Goal: Information Seeking & Learning: Learn about a topic

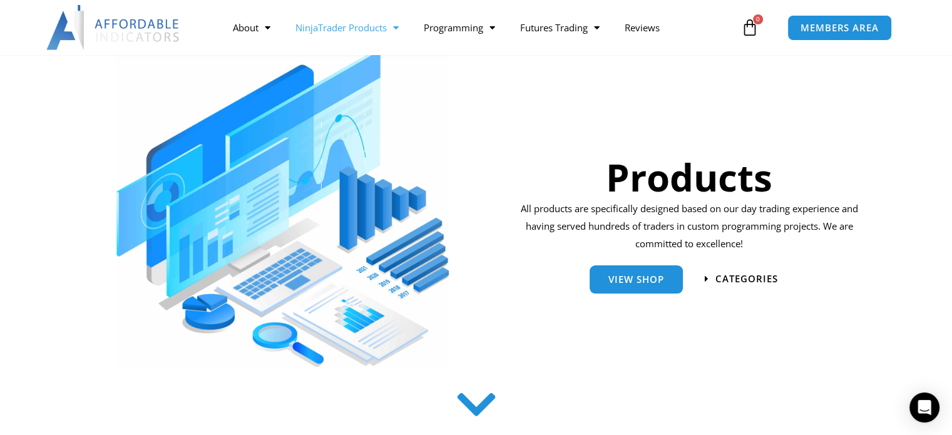
scroll to position [125, 0]
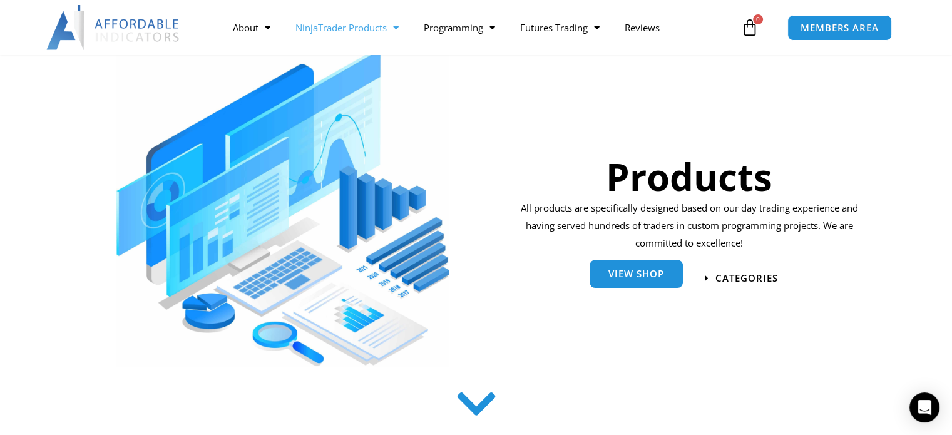
click at [626, 279] on span "View Shop" at bounding box center [636, 273] width 56 height 9
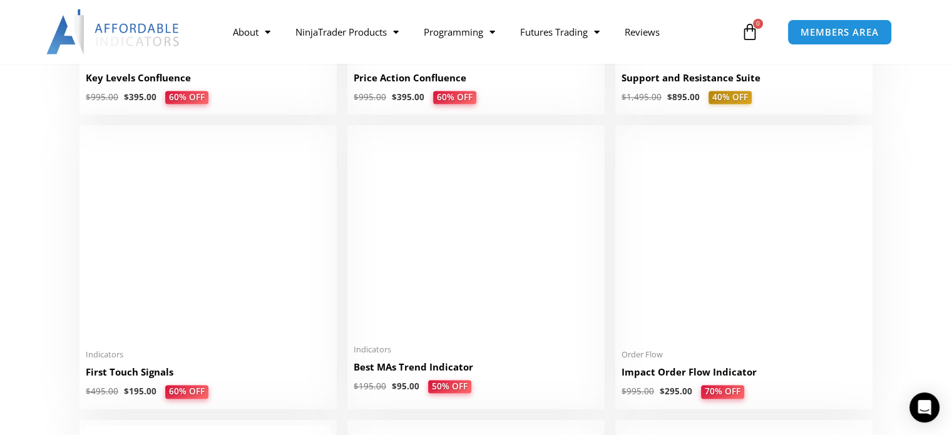
scroll to position [2003, 0]
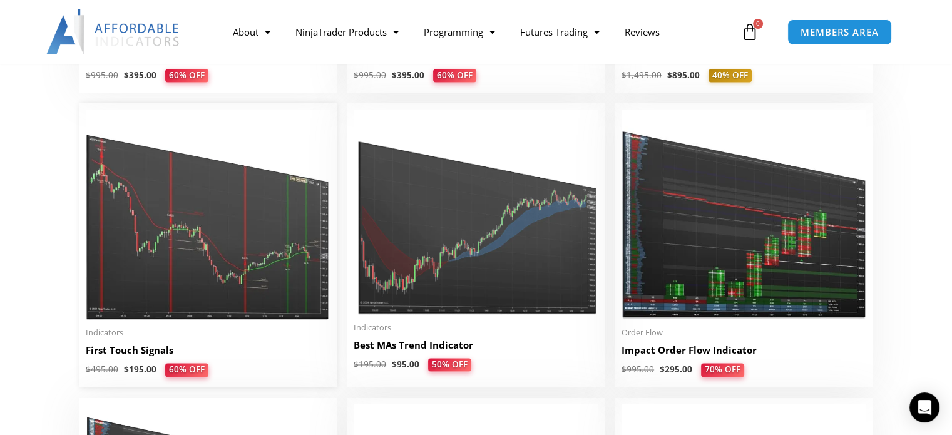
click at [255, 267] on img at bounding box center [208, 215] width 245 height 210
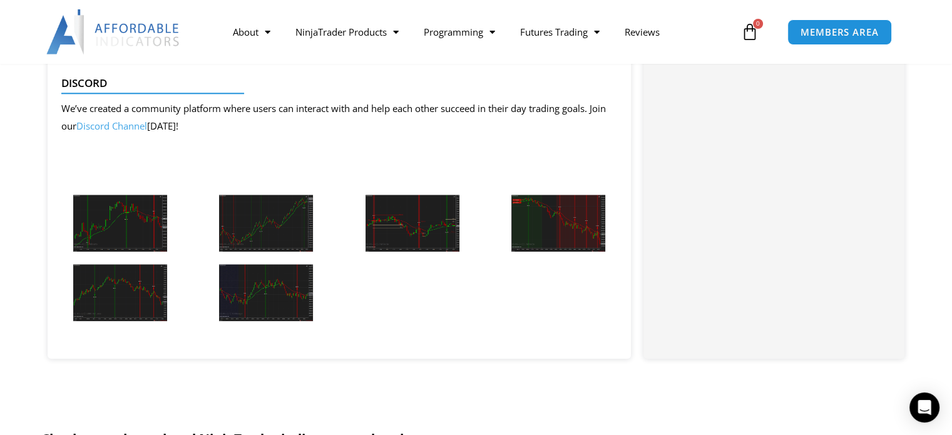
scroll to position [1377, 0]
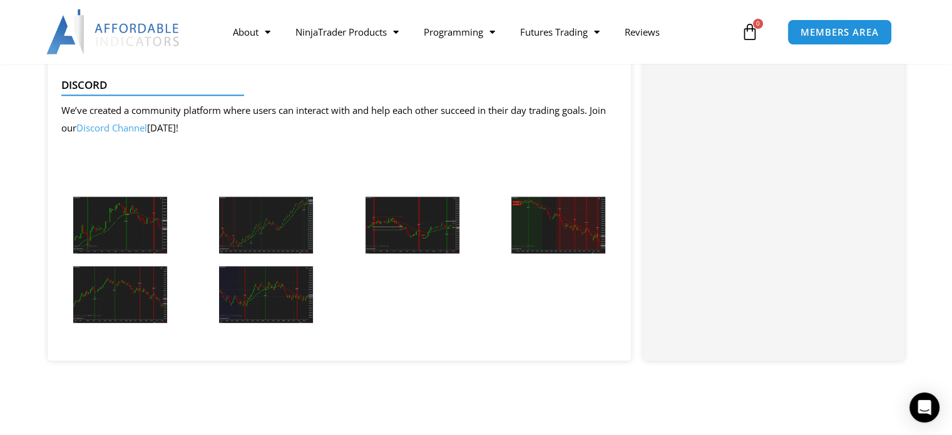
click at [130, 225] on img at bounding box center [120, 225] width 94 height 57
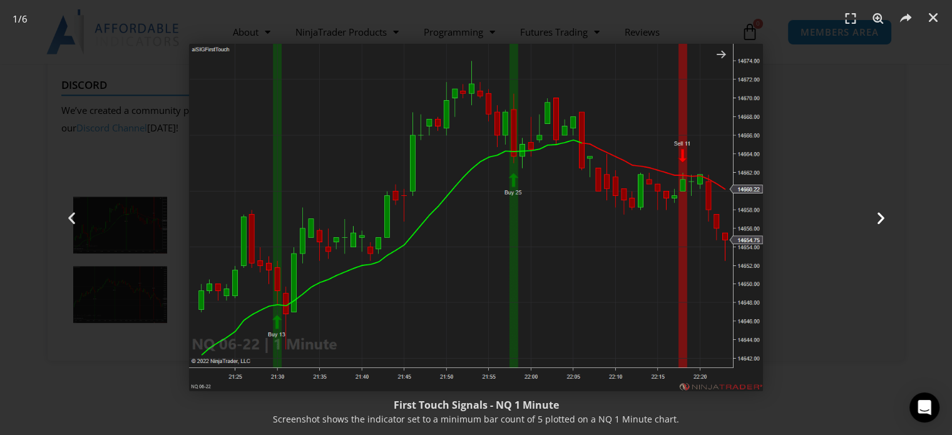
click at [879, 214] on icon "Next slide" at bounding box center [881, 218] width 16 height 16
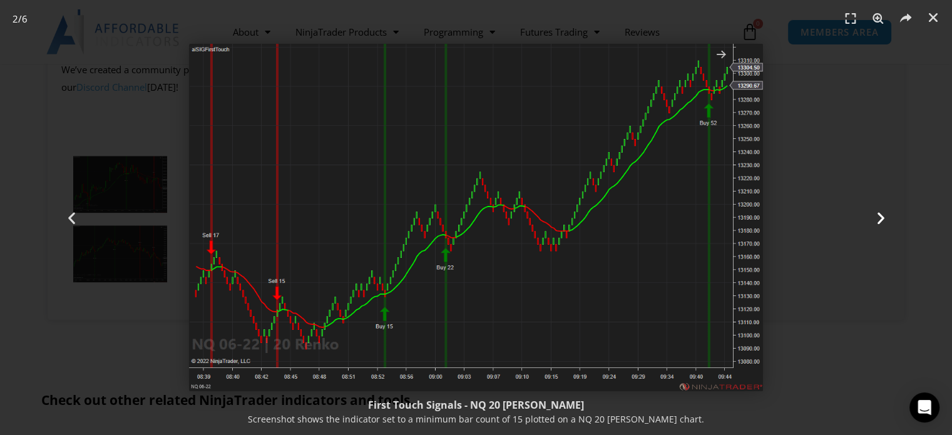
scroll to position [1440, 0]
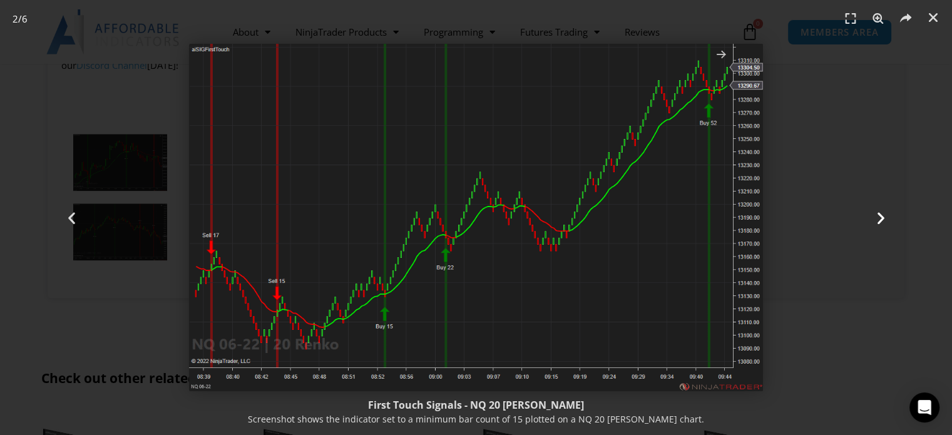
click at [883, 215] on icon "Next slide" at bounding box center [881, 218] width 16 height 16
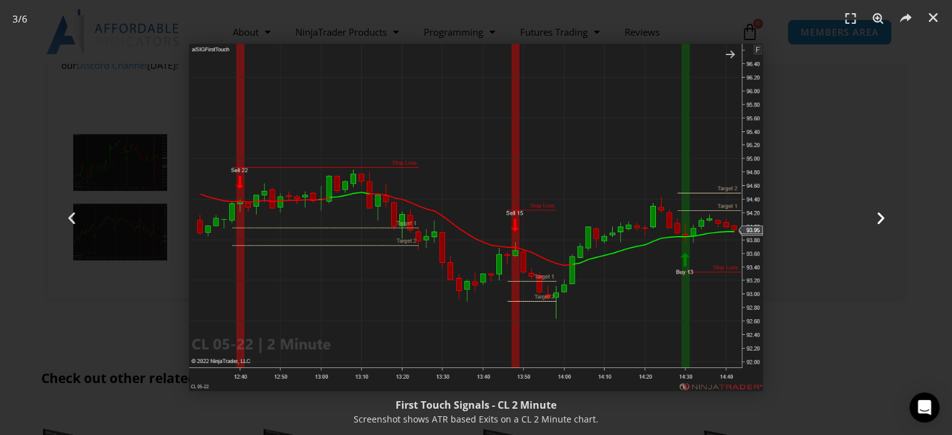
click at [881, 220] on icon "Next slide" at bounding box center [881, 218] width 16 height 16
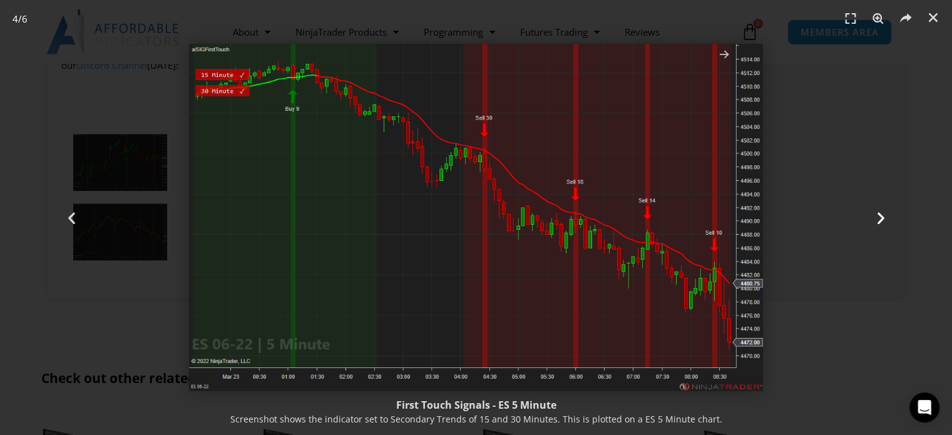
click at [883, 220] on icon "Next slide" at bounding box center [881, 218] width 16 height 16
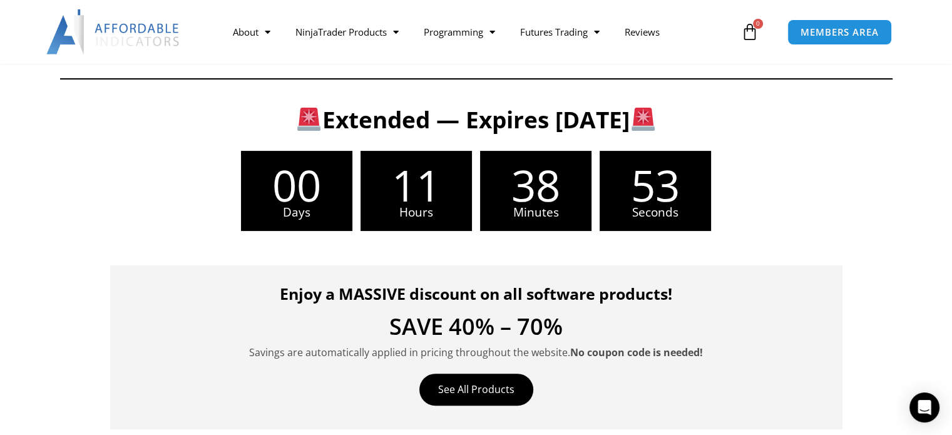
scroll to position [438, 0]
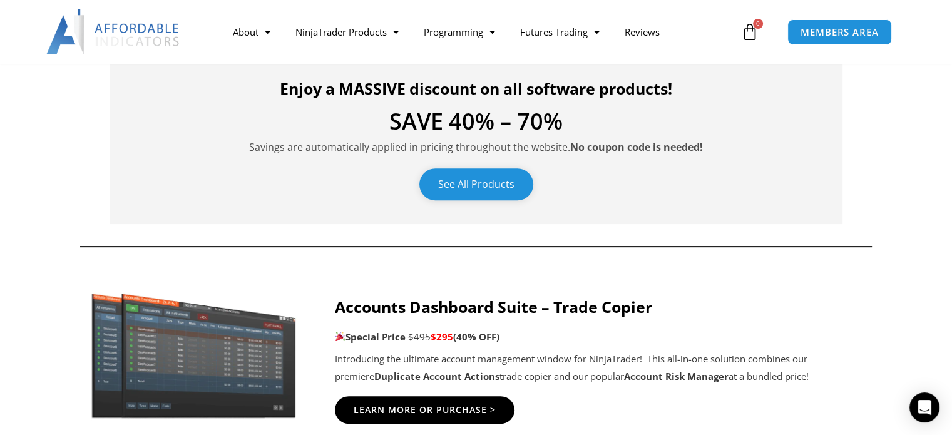
click at [468, 185] on link "See All Products" at bounding box center [476, 184] width 114 height 32
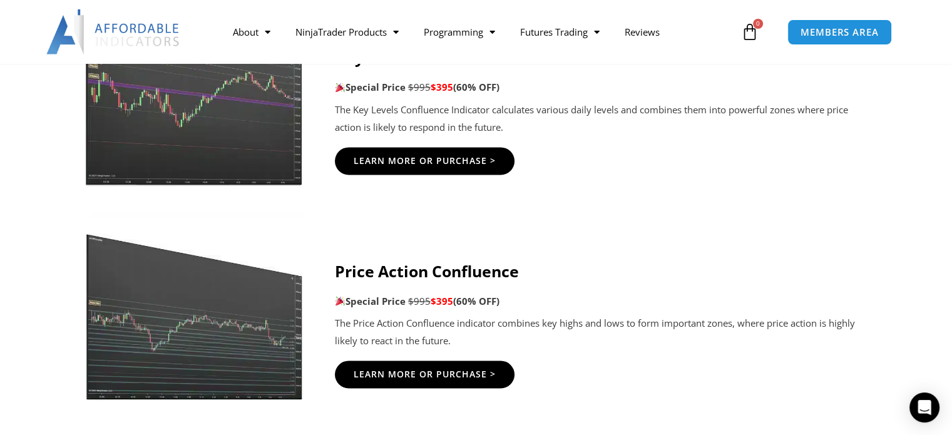
scroll to position [1690, 0]
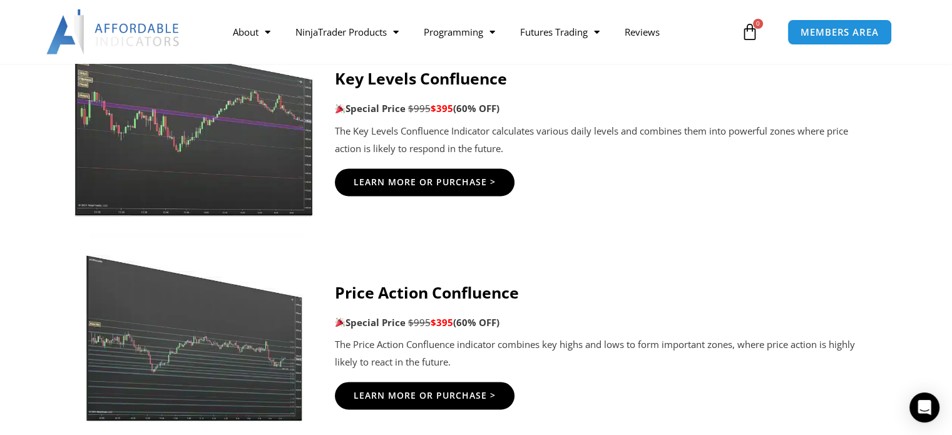
click at [207, 167] on img at bounding box center [194, 113] width 240 height 207
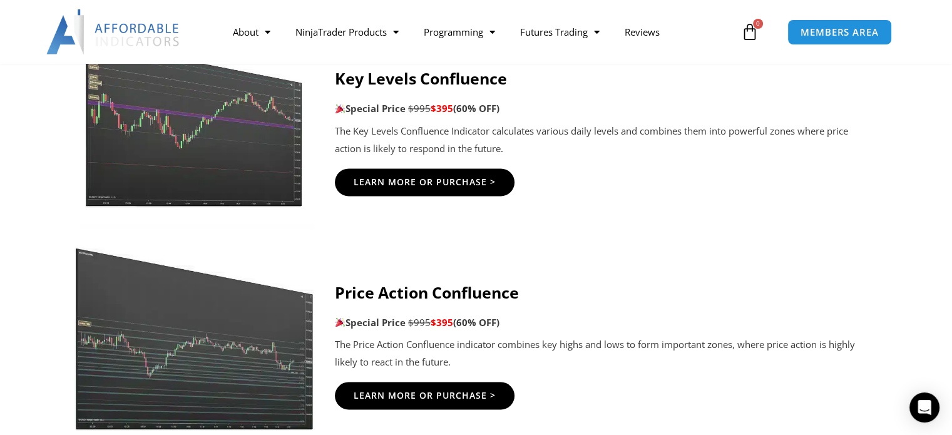
click at [195, 341] on img at bounding box center [194, 326] width 240 height 207
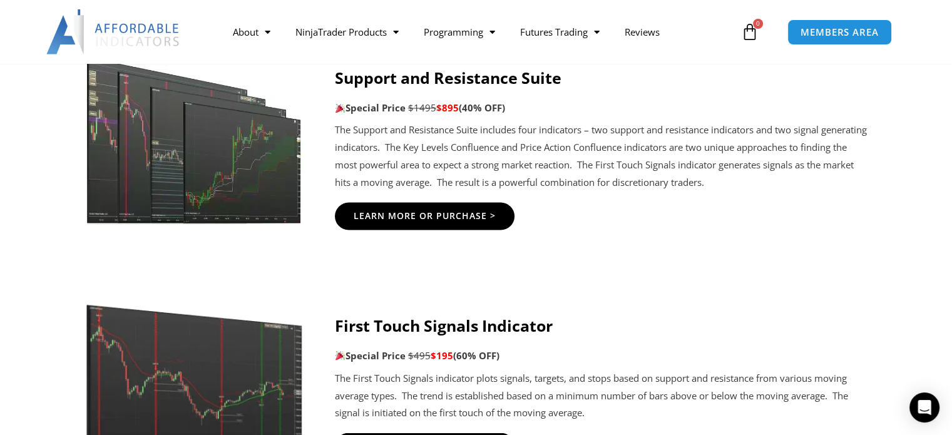
scroll to position [2128, 0]
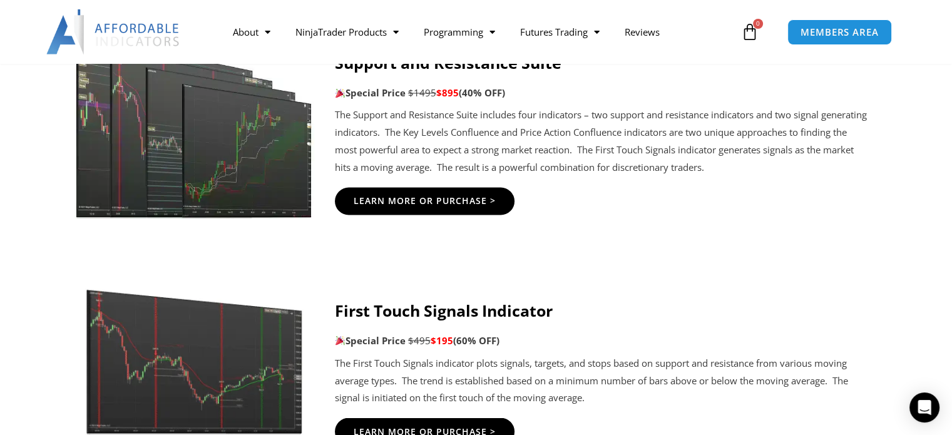
click at [221, 156] on img at bounding box center [194, 115] width 240 height 207
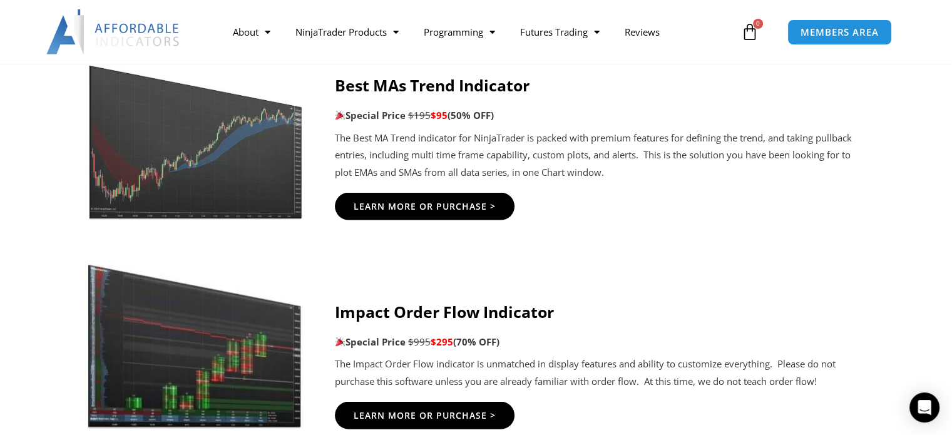
scroll to position [2566, 0]
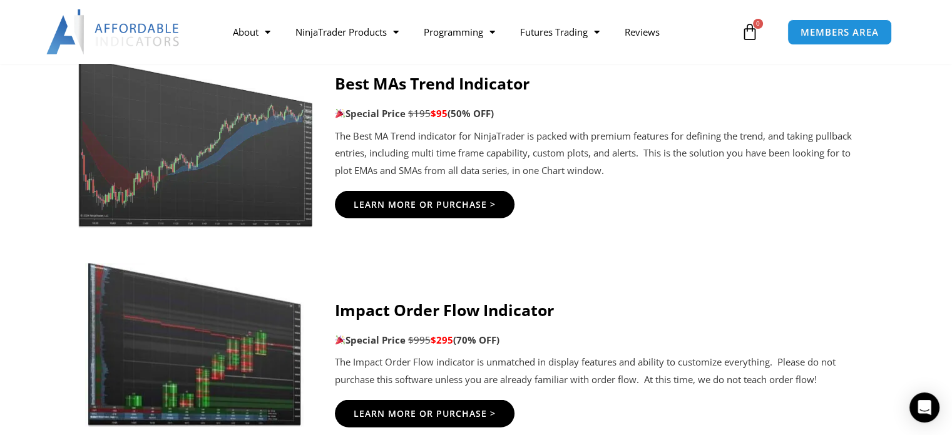
click at [217, 155] on img at bounding box center [194, 127] width 240 height 202
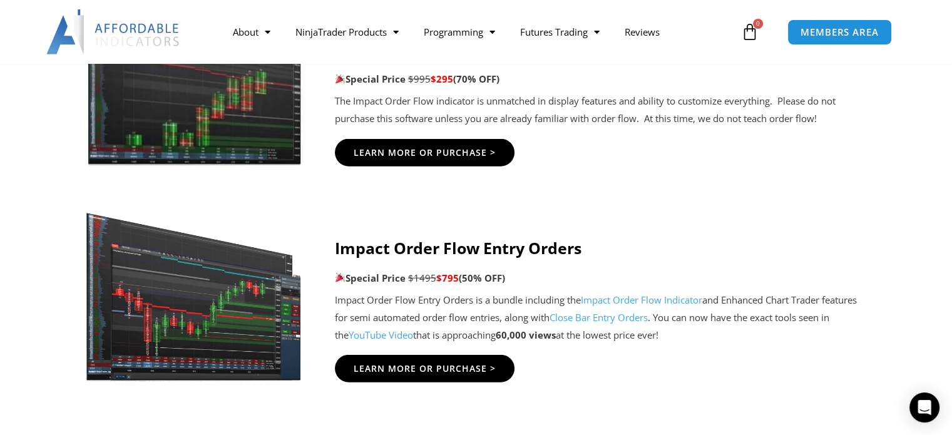
scroll to position [2942, 0]
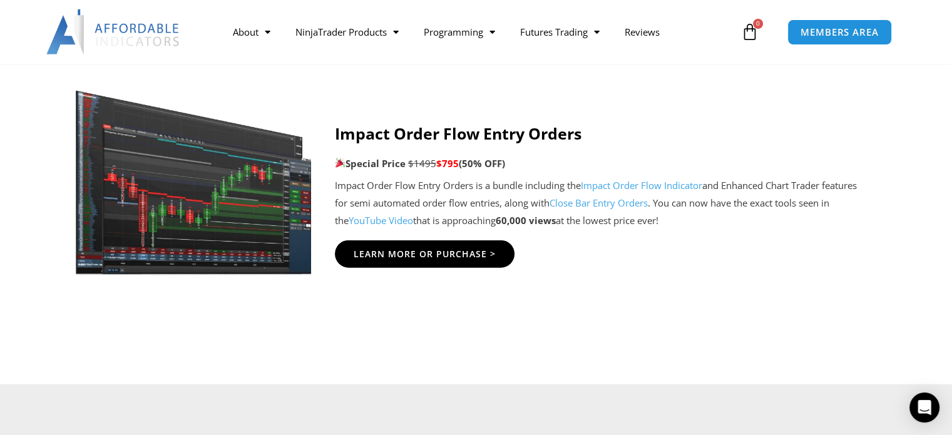
click at [263, 193] on img at bounding box center [194, 176] width 240 height 207
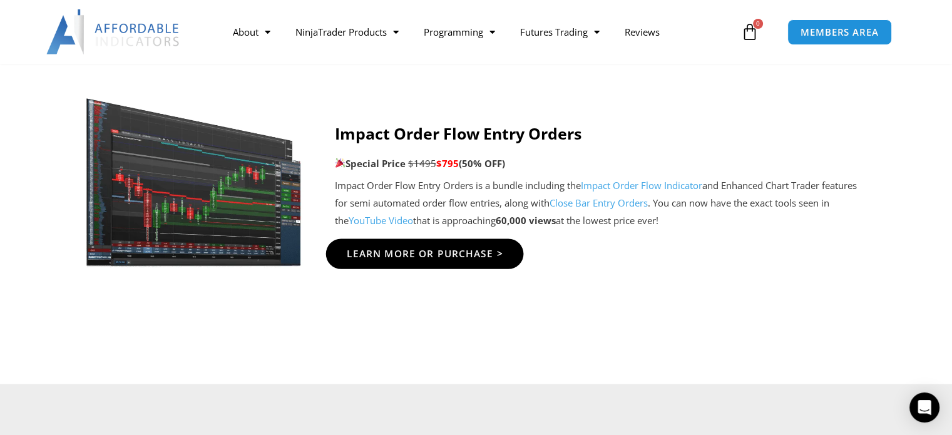
click at [397, 252] on span "Learn More Or Purchase >" at bounding box center [424, 254] width 156 height 9
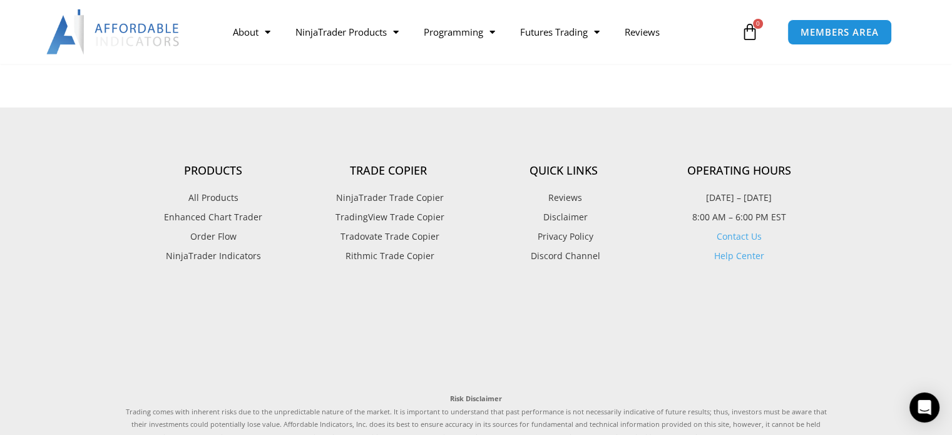
scroll to position [3130, 0]
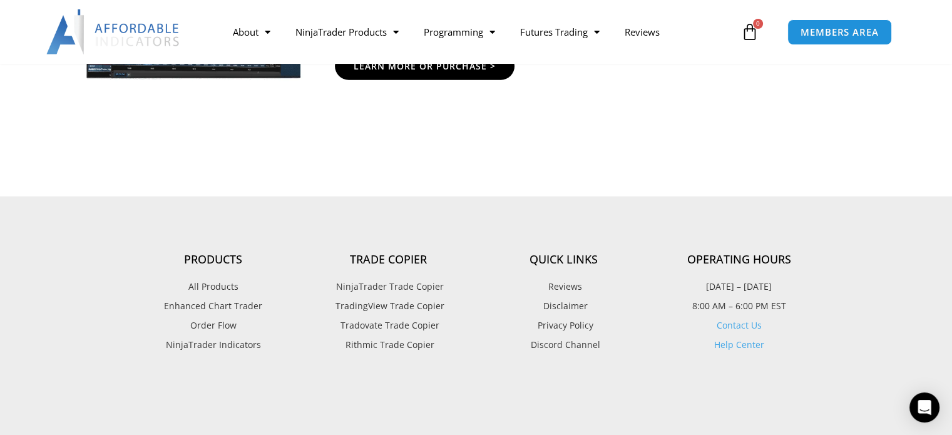
click at [389, 342] on span "Rithmic Trade Copier" at bounding box center [388, 345] width 92 height 16
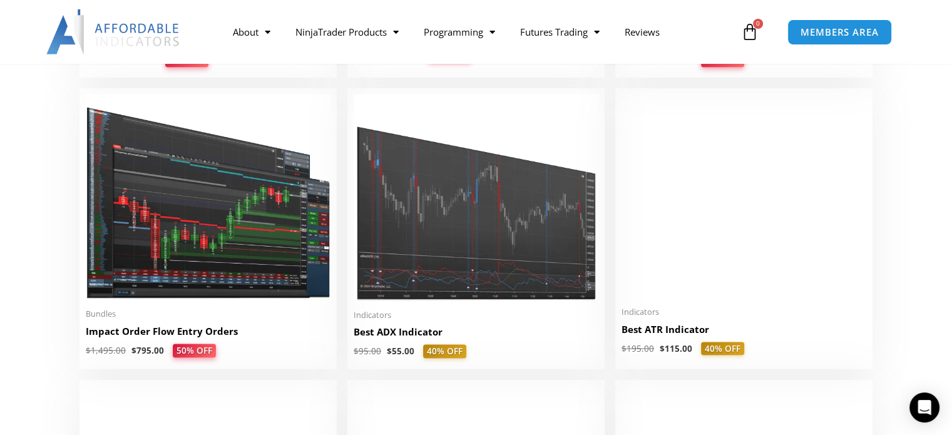
scroll to position [2316, 0]
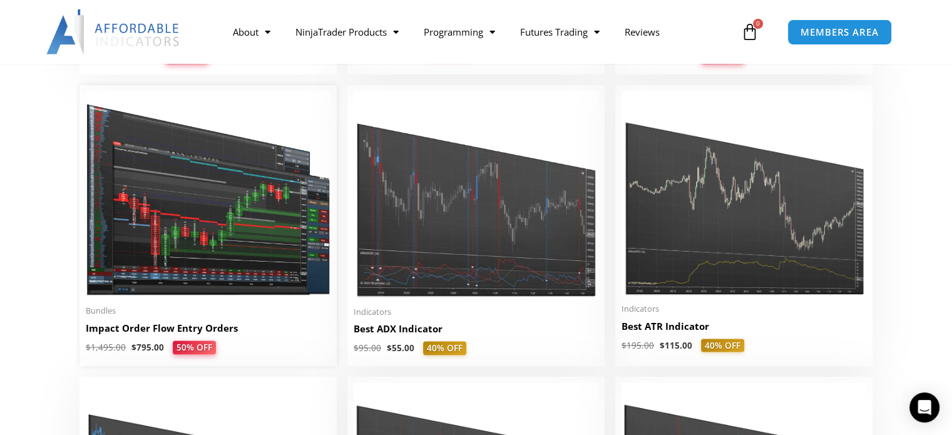
click at [178, 253] on img at bounding box center [208, 194] width 245 height 207
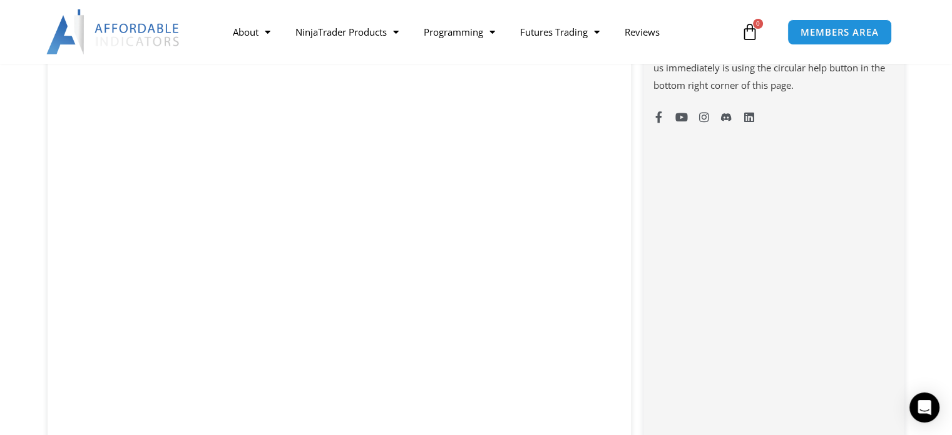
scroll to position [814, 0]
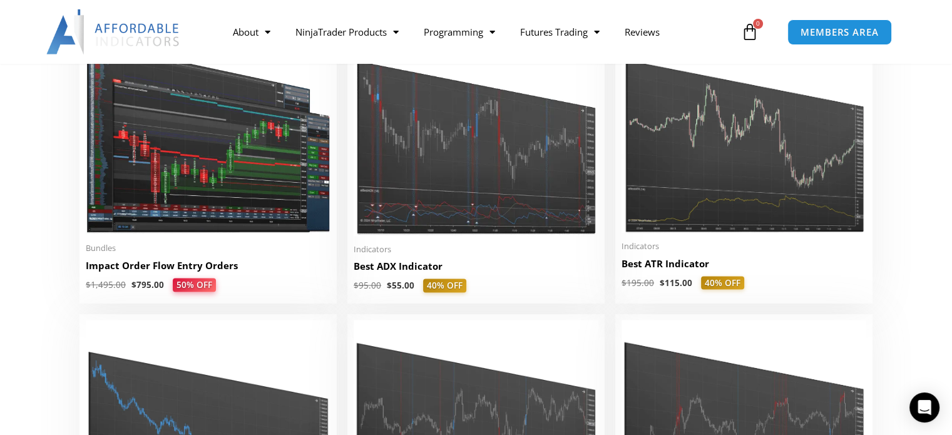
scroll to position [2566, 0]
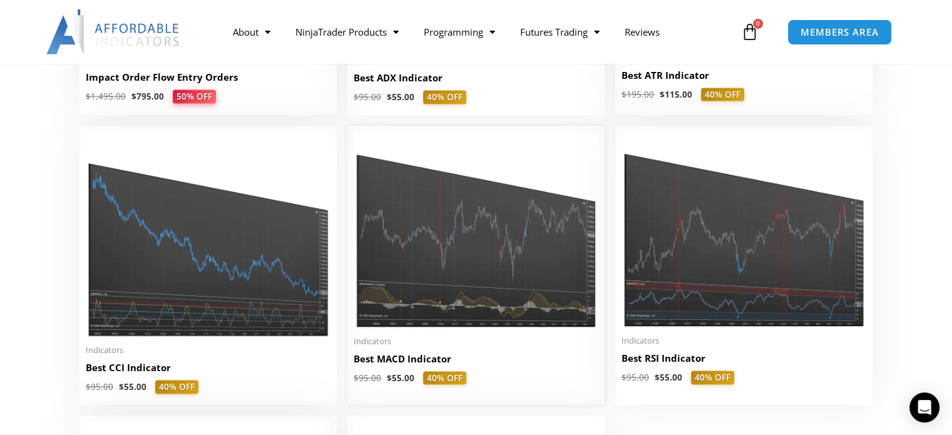
click at [510, 267] on img at bounding box center [476, 230] width 245 height 197
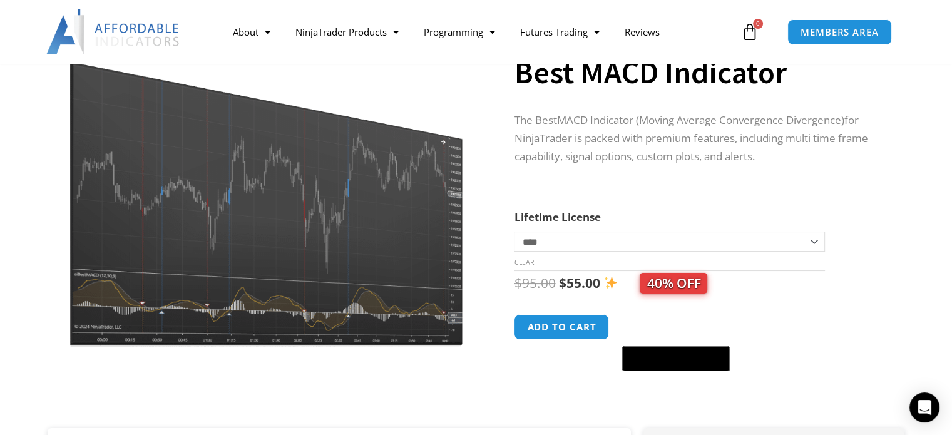
scroll to position [97, 0]
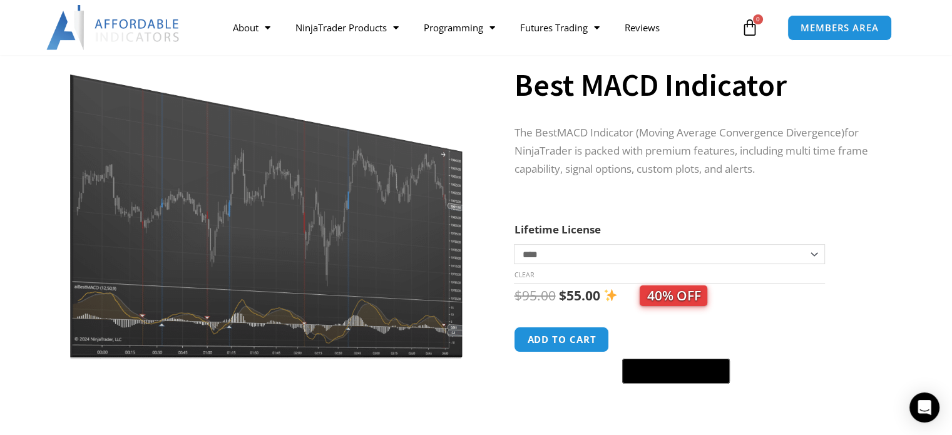
click at [225, 222] on img at bounding box center [266, 198] width 402 height 323
click at [228, 222] on img at bounding box center [266, 198] width 402 height 323
click at [376, 220] on img at bounding box center [266, 198] width 402 height 323
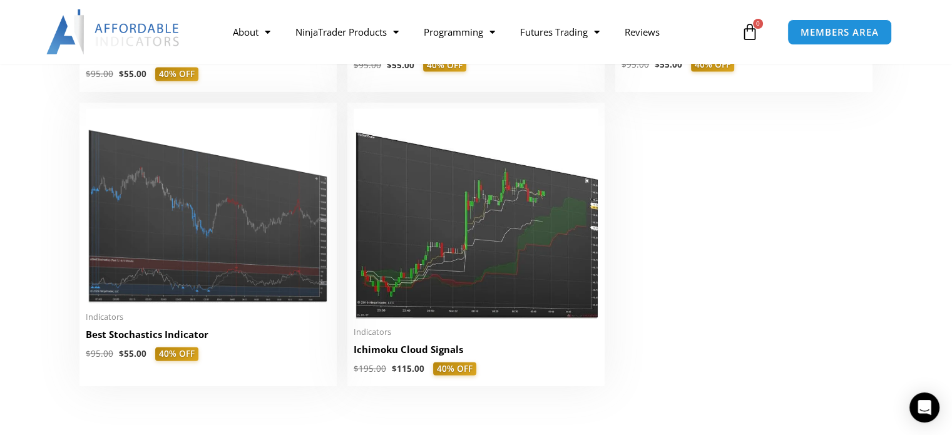
scroll to position [2942, 0]
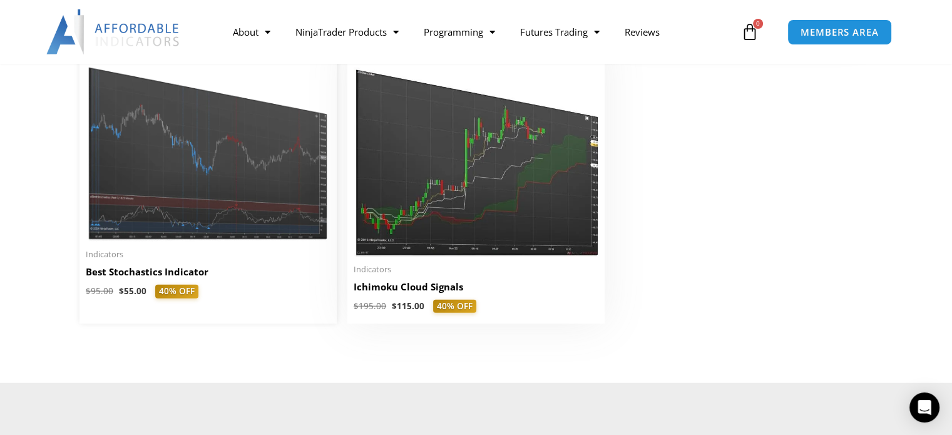
click at [180, 190] on img at bounding box center [208, 143] width 245 height 195
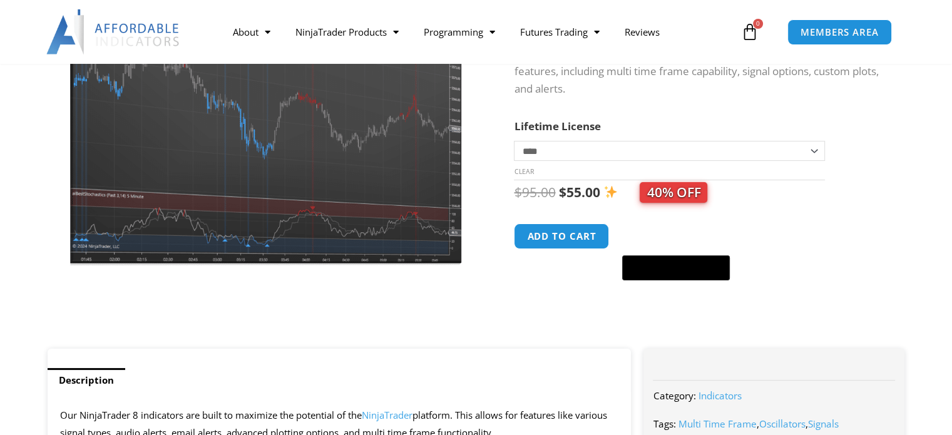
click at [294, 160] on img at bounding box center [266, 107] width 402 height 322
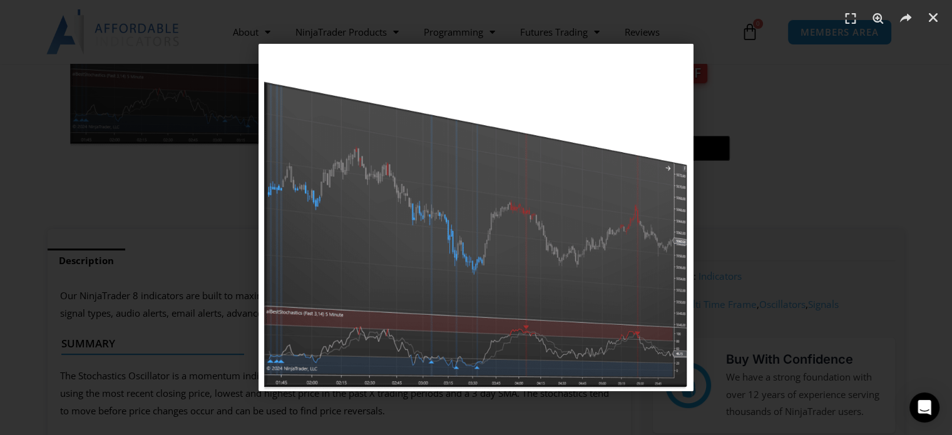
scroll to position [188, 0]
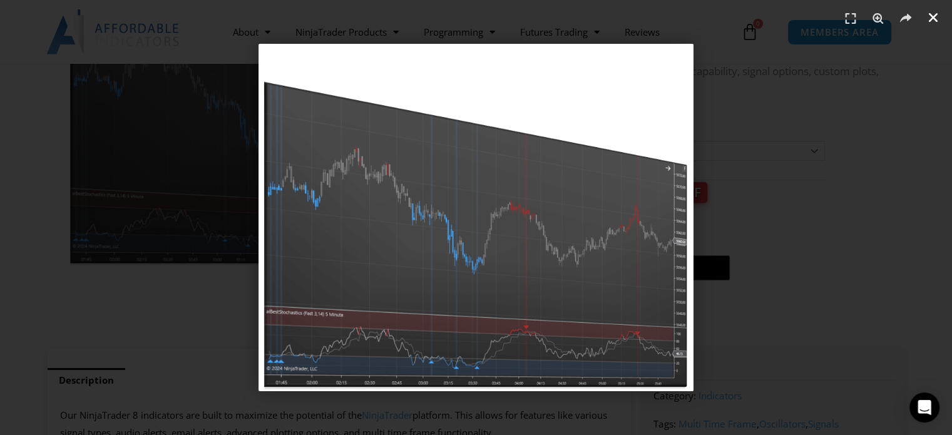
click at [934, 14] on icon "Close (Esc)" at bounding box center [933, 17] width 13 height 13
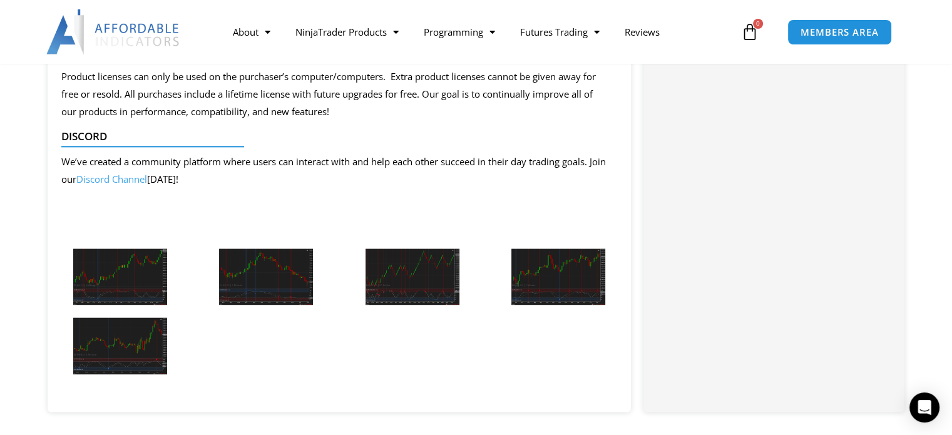
scroll to position [1502, 0]
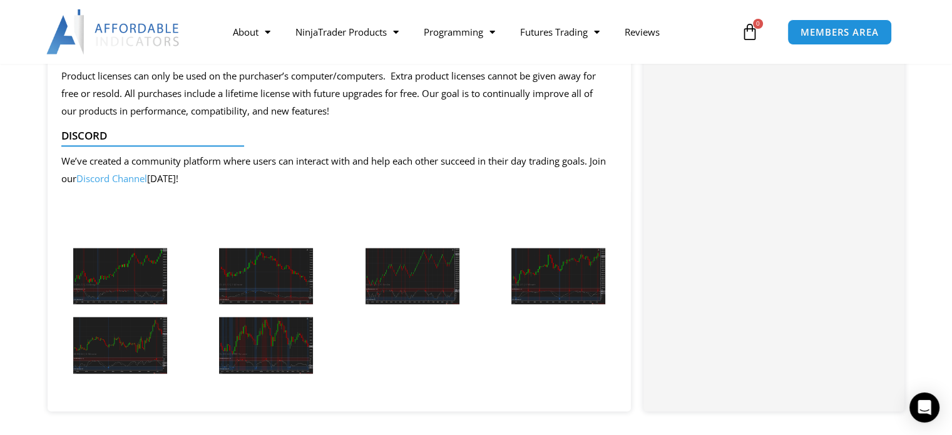
click at [130, 272] on img at bounding box center [120, 276] width 94 height 57
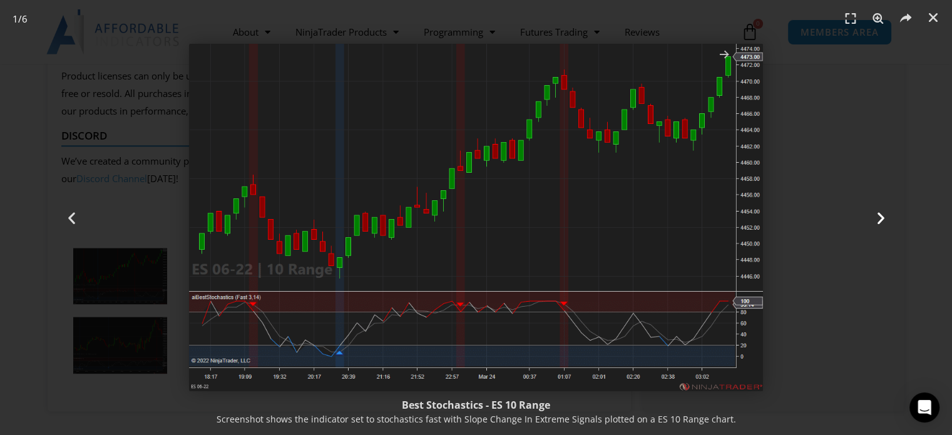
click at [878, 216] on icon "Next slide" at bounding box center [881, 218] width 16 height 16
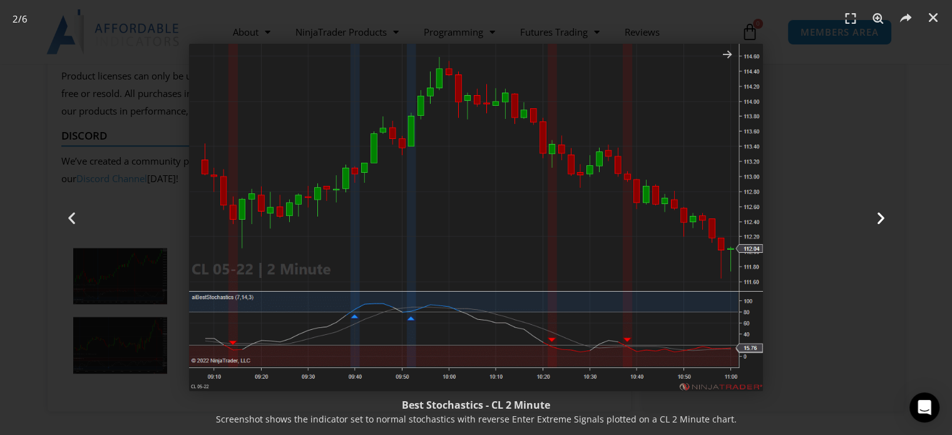
click at [878, 218] on icon "Next slide" at bounding box center [881, 218] width 16 height 16
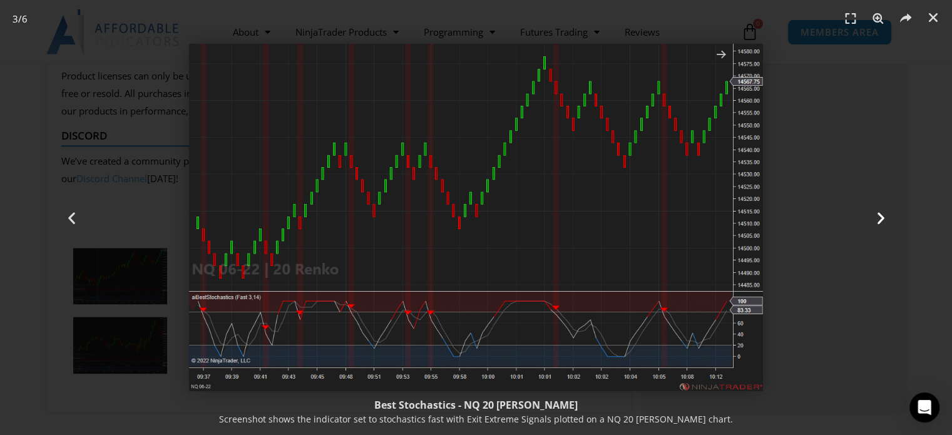
click at [880, 213] on icon "Next slide" at bounding box center [881, 218] width 16 height 16
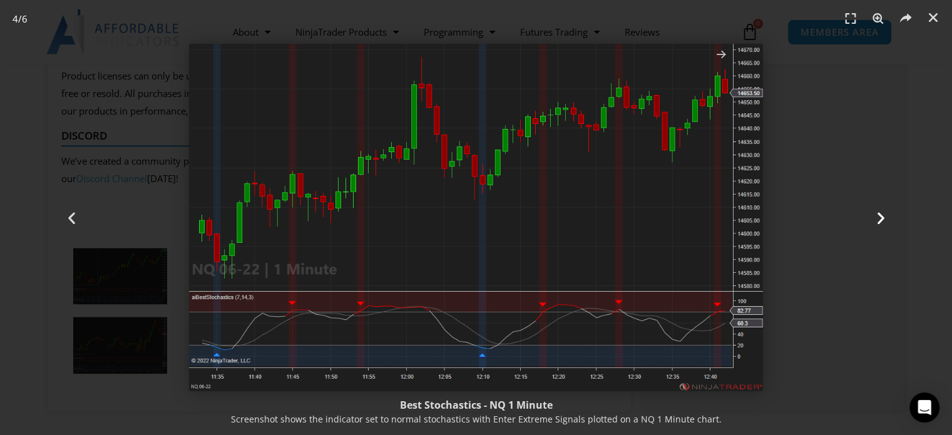
click at [881, 217] on icon "Next slide" at bounding box center [881, 218] width 16 height 16
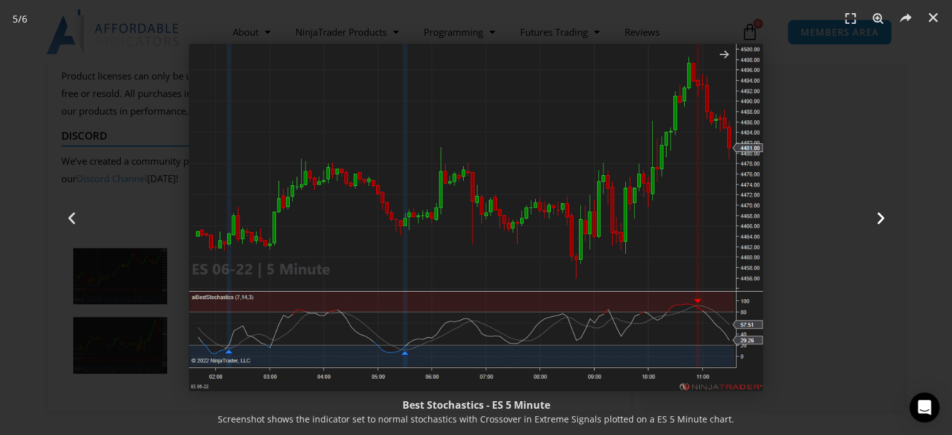
click at [884, 210] on icon "Next slide" at bounding box center [881, 218] width 16 height 16
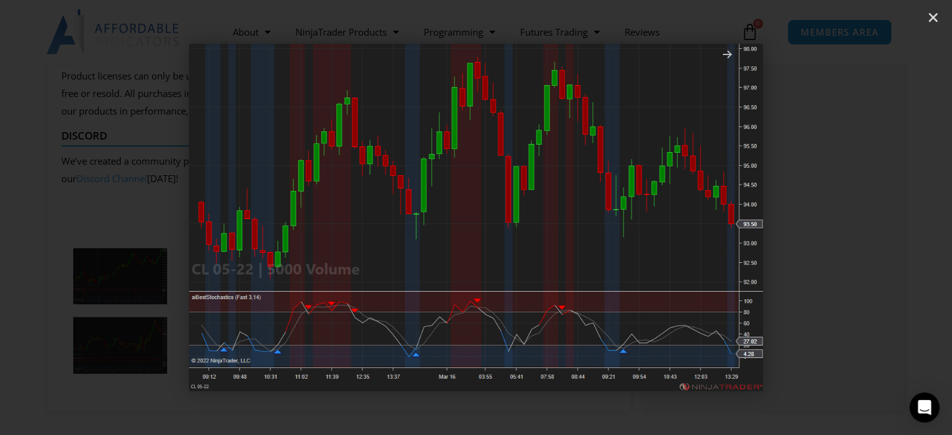
click at [884, 211] on icon "Next slide" at bounding box center [881, 218] width 16 height 16
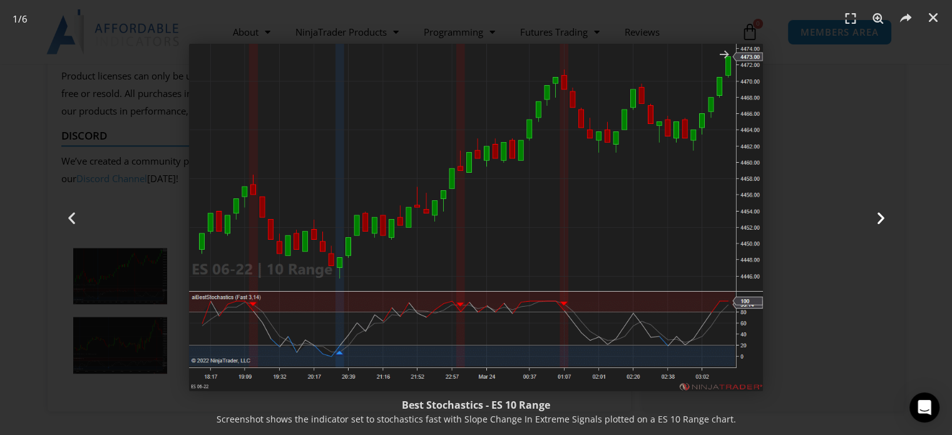
click at [884, 211] on icon "Next slide" at bounding box center [881, 218] width 16 height 16
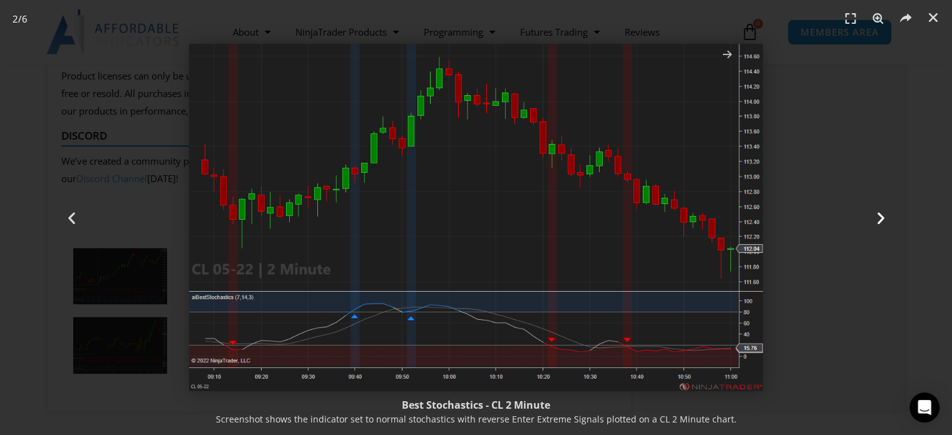
click at [884, 214] on icon "Next slide" at bounding box center [881, 218] width 16 height 16
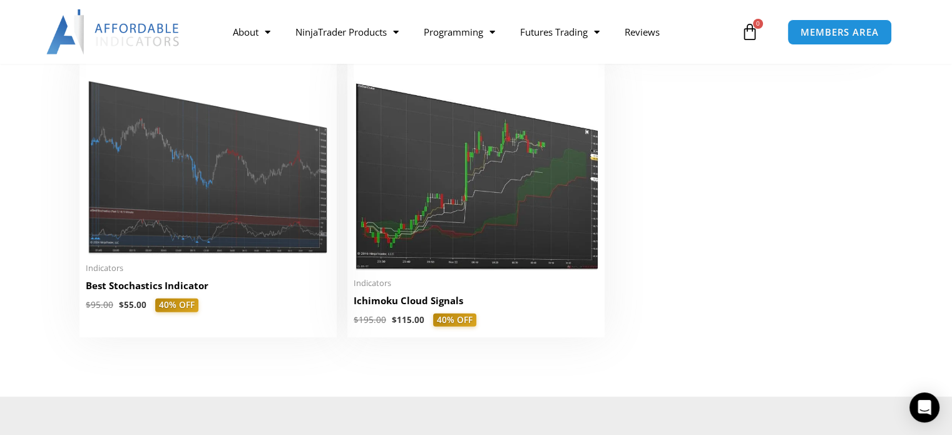
scroll to position [2879, 0]
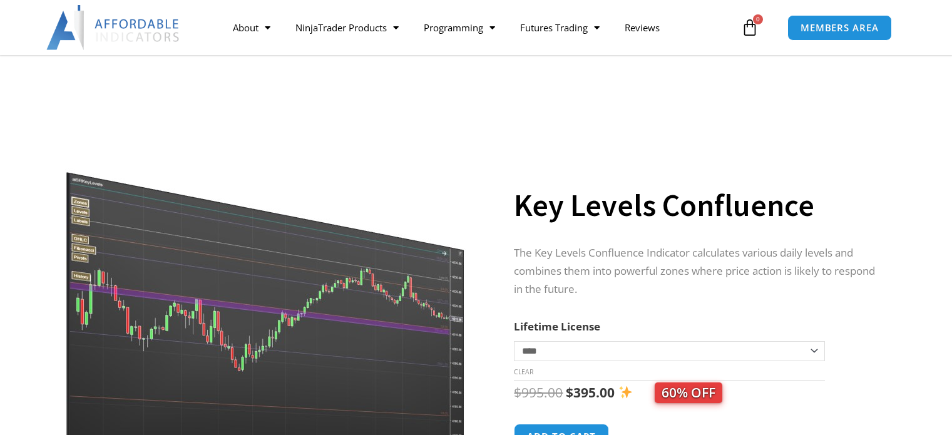
drag, startPoint x: 0, startPoint y: 0, endPoint x: 210, endPoint y: 221, distance: 304.6
click at [210, 221] on img at bounding box center [266, 306] width 402 height 346
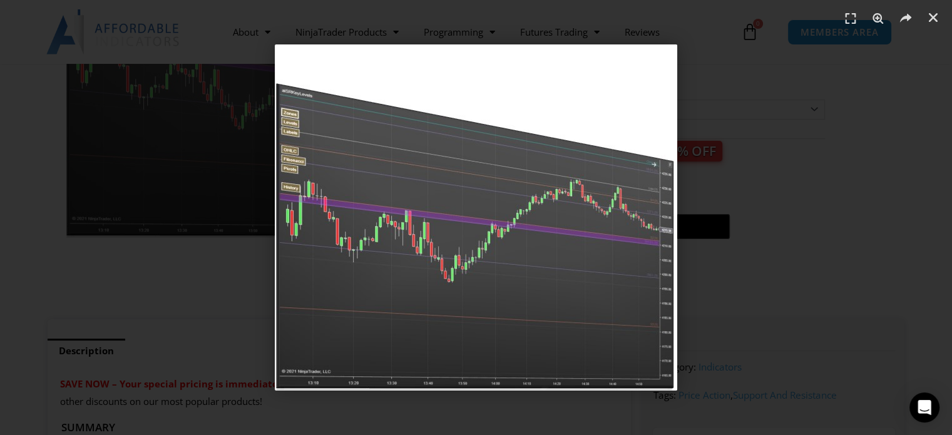
scroll to position [188, 0]
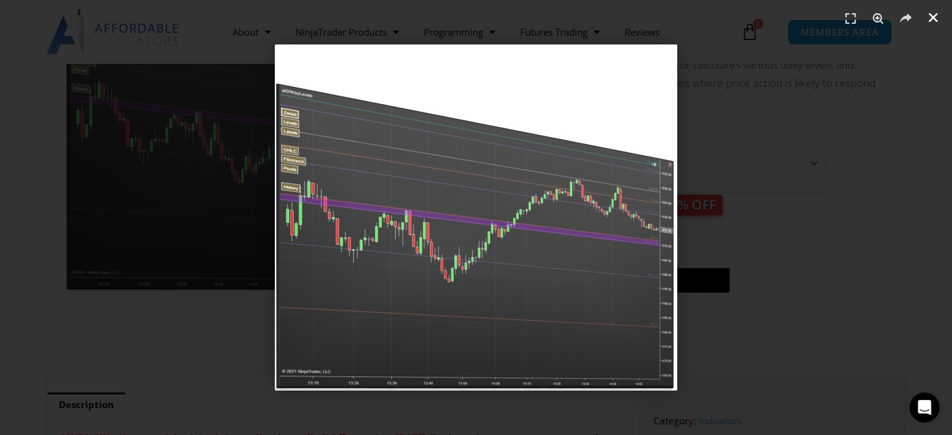
click at [932, 13] on icon "Close (Esc)" at bounding box center [933, 17] width 13 height 13
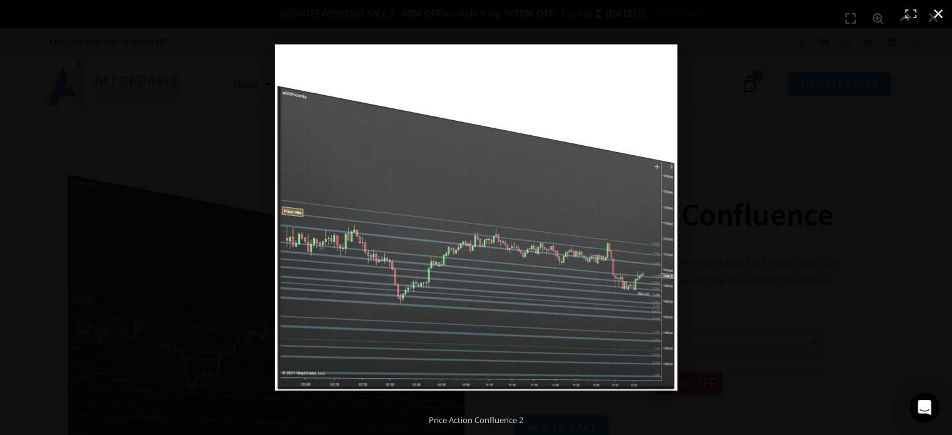
click at [941, 12] on button "Close (Esc)" at bounding box center [938, 14] width 28 height 28
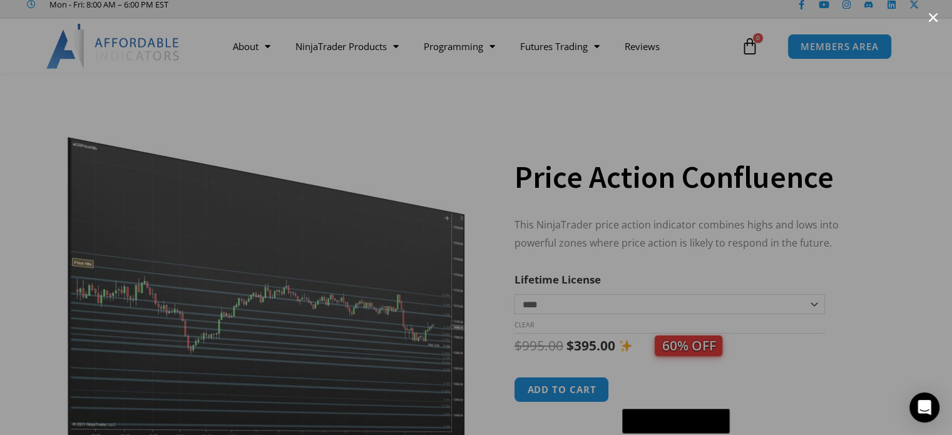
scroll to position [44, 0]
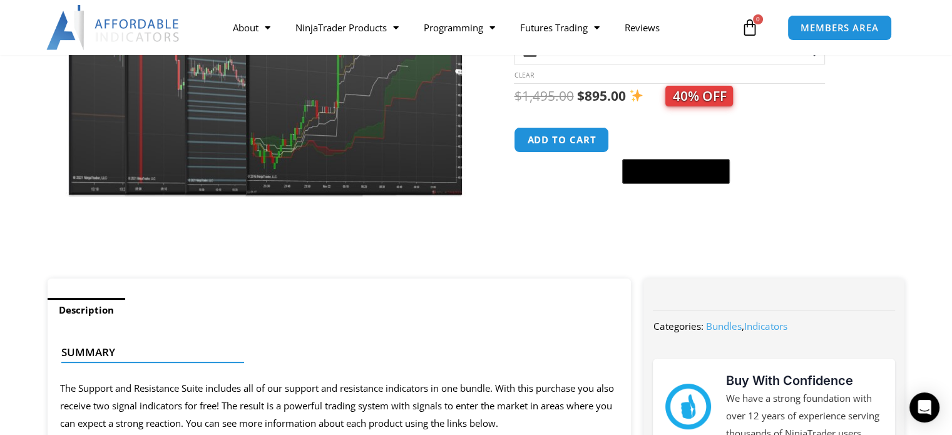
scroll to position [125, 0]
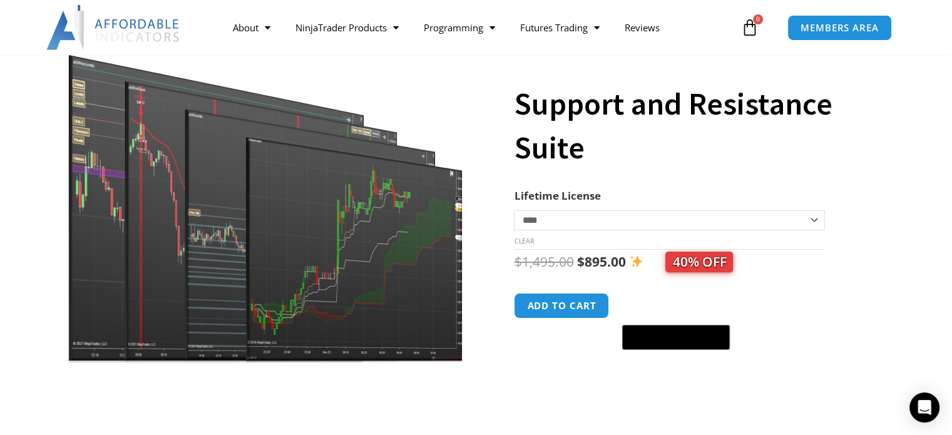
click at [311, 224] on img at bounding box center [266, 190] width 402 height 346
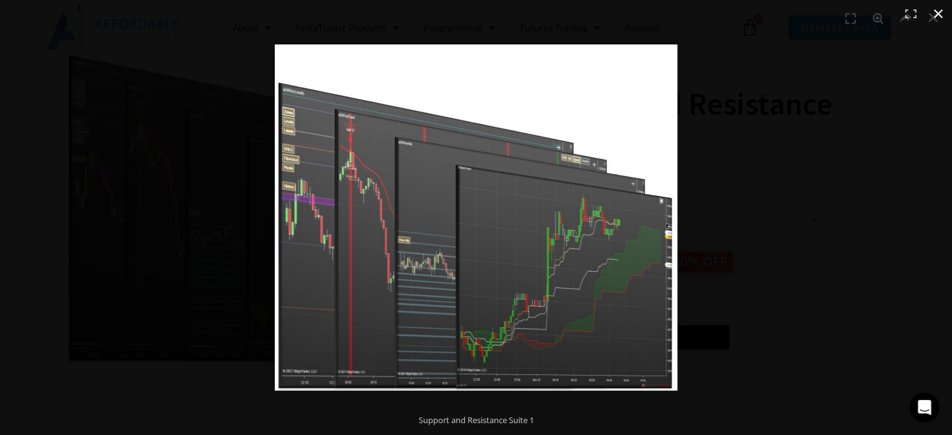
click at [941, 9] on button "Close (Esc)" at bounding box center [938, 14] width 28 height 28
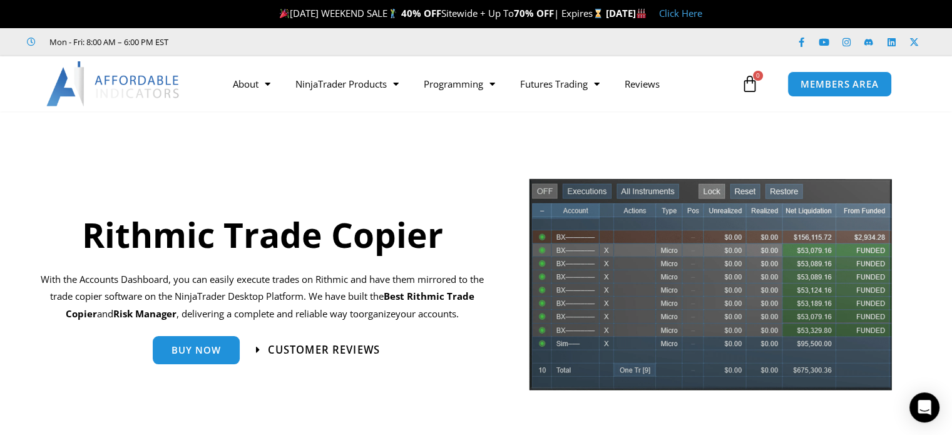
click at [269, 351] on span "Customer Reviews" at bounding box center [324, 349] width 112 height 11
click at [172, 353] on link "Buy Now" at bounding box center [196, 345] width 87 height 28
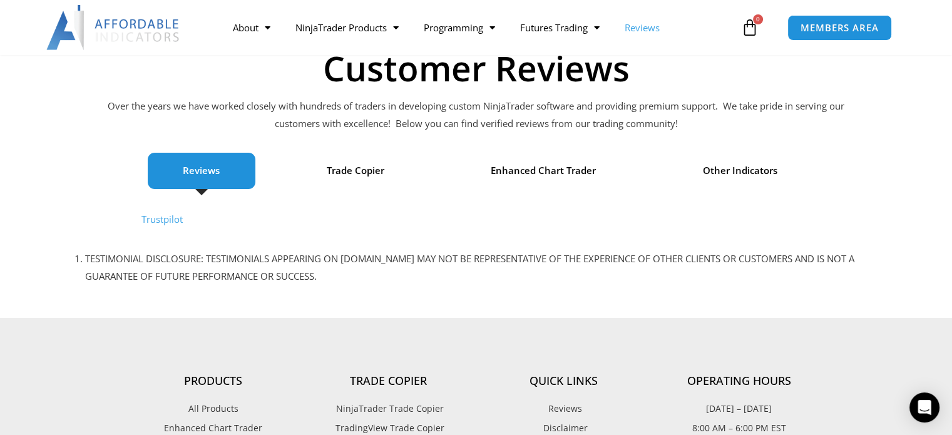
scroll to position [125, 0]
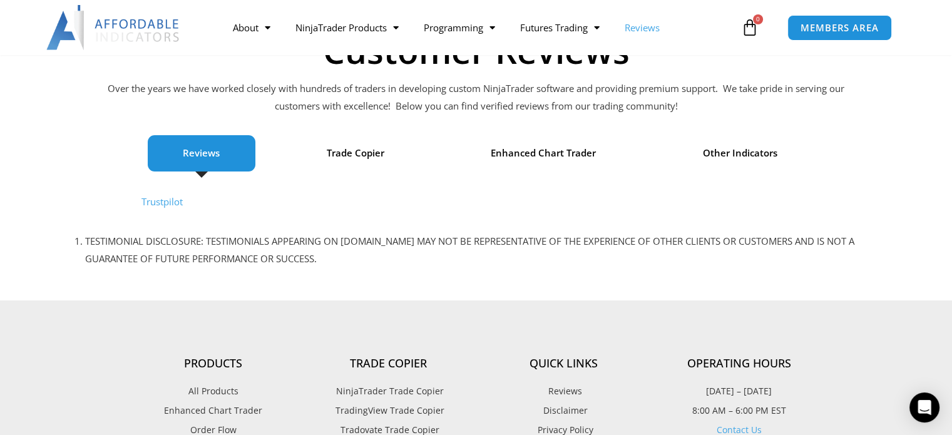
click at [205, 156] on span "Reviews" at bounding box center [201, 154] width 37 height 18
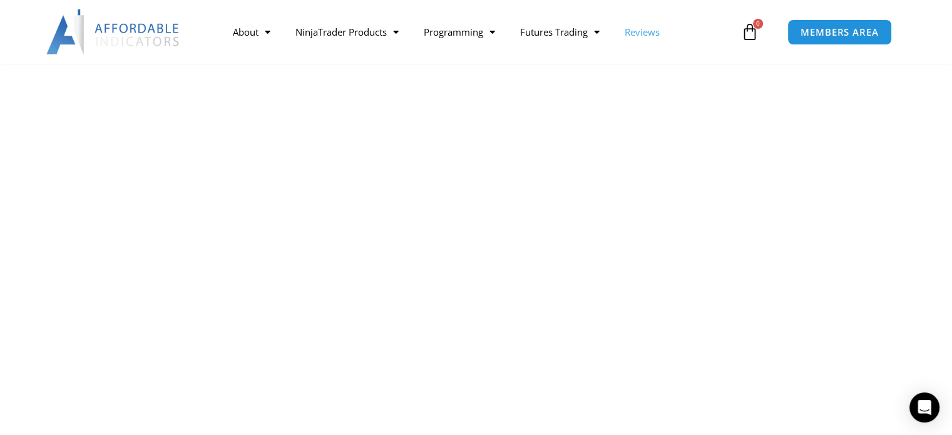
scroll to position [0, 0]
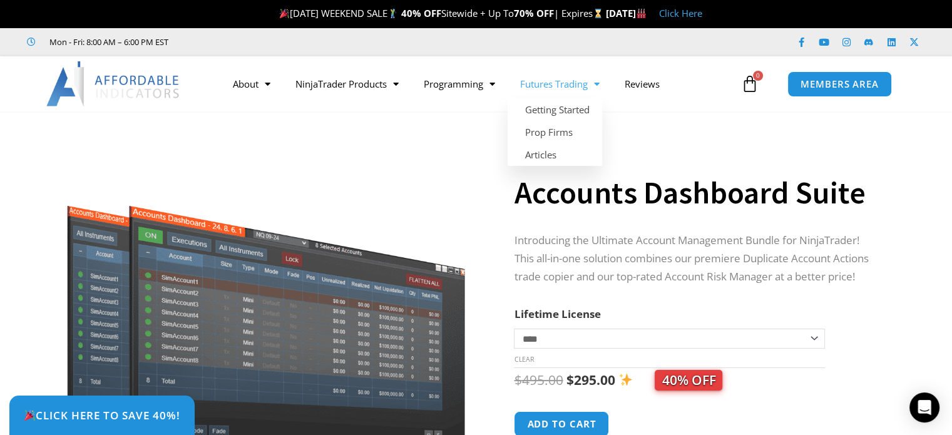
click at [571, 84] on link "Futures Trading" at bounding box center [560, 83] width 105 height 29
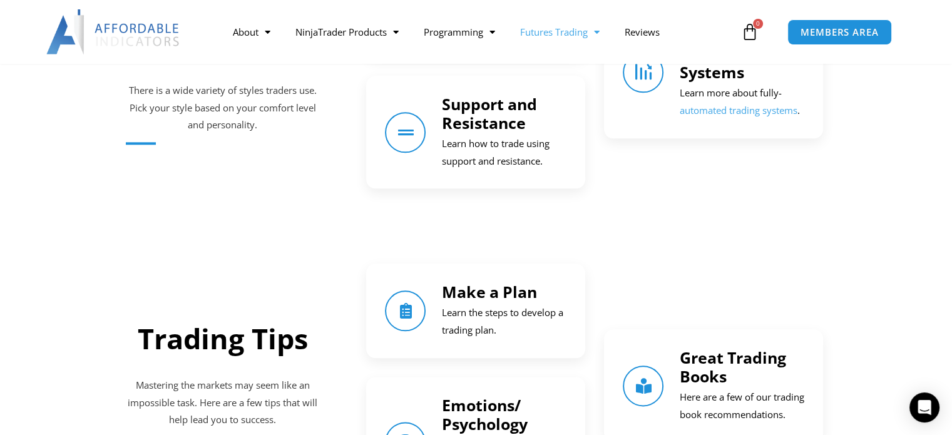
scroll to position [1314, 0]
